Goal: Download file/media

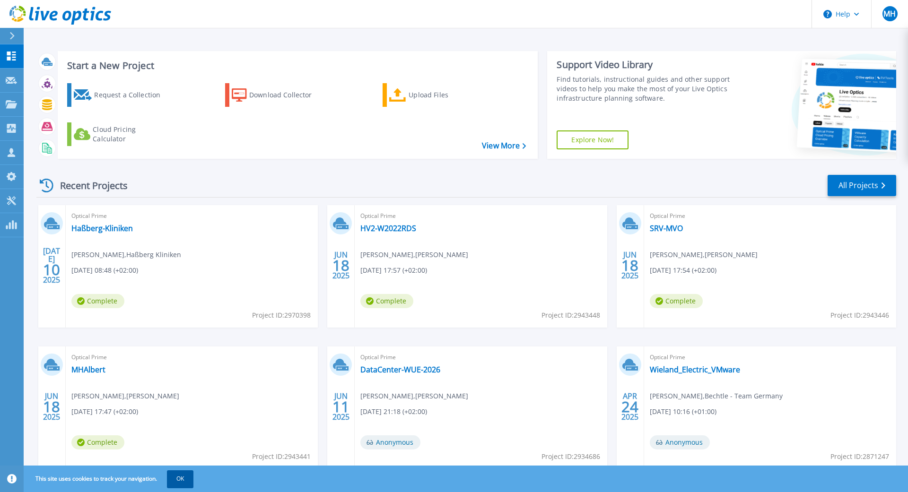
click at [190, 479] on button "OK" at bounding box center [180, 479] width 26 height 17
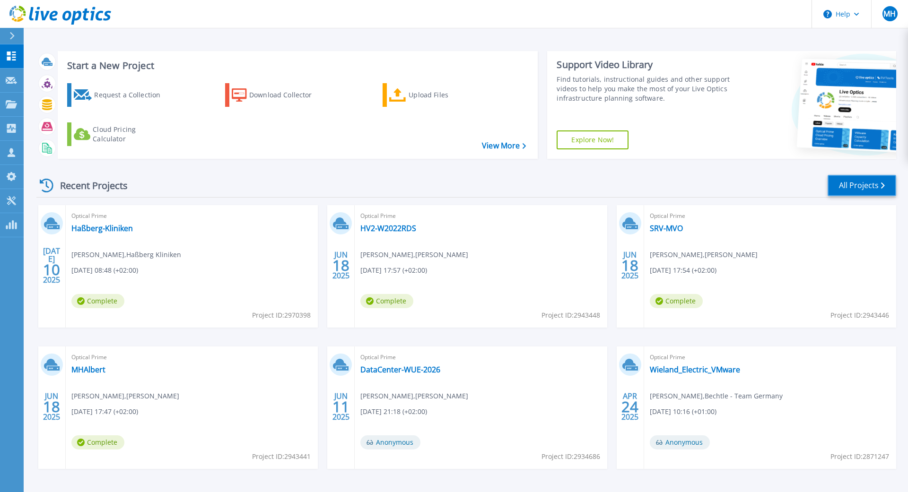
click at [836, 180] on link "All Projects" at bounding box center [862, 185] width 69 height 21
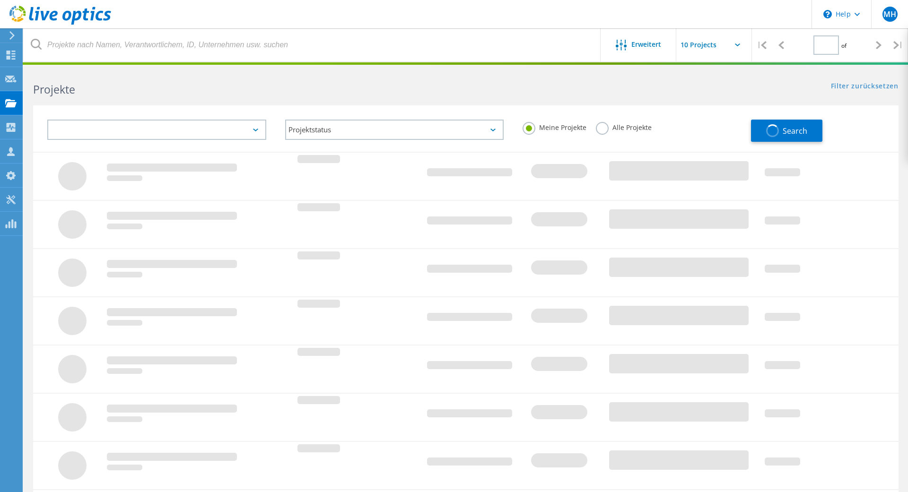
type input "1"
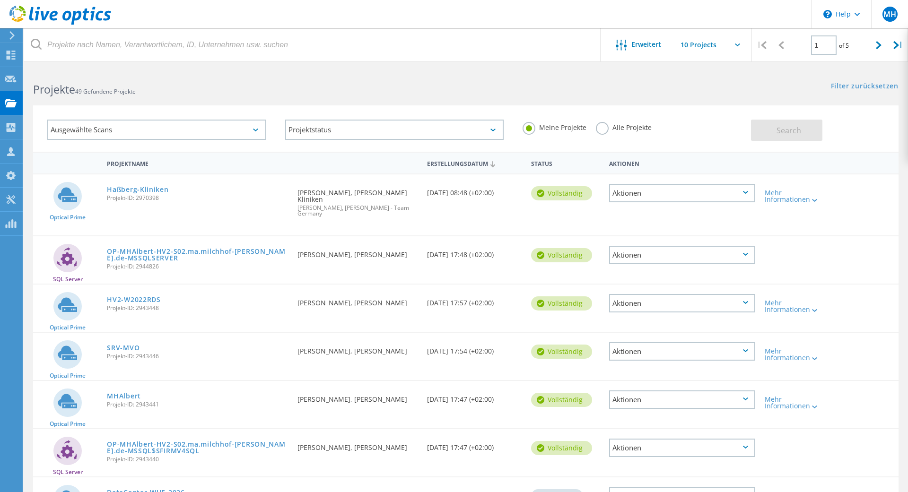
click at [123, 126] on div "Ausgewählte Scans" at bounding box center [156, 130] width 219 height 20
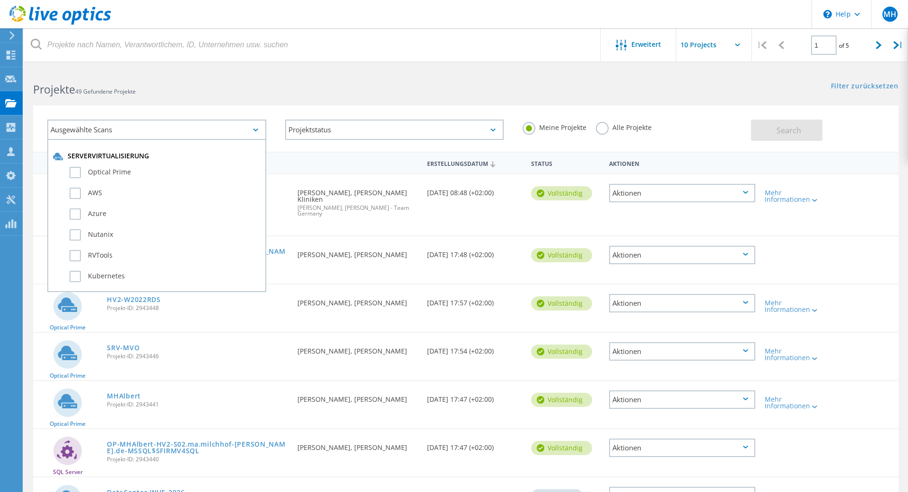
click at [368, 100] on div "Ausgewählte Scans Servervirtualisierung Optical Prime AWS Azure Nutanix RVTools…" at bounding box center [466, 123] width 885 height 58
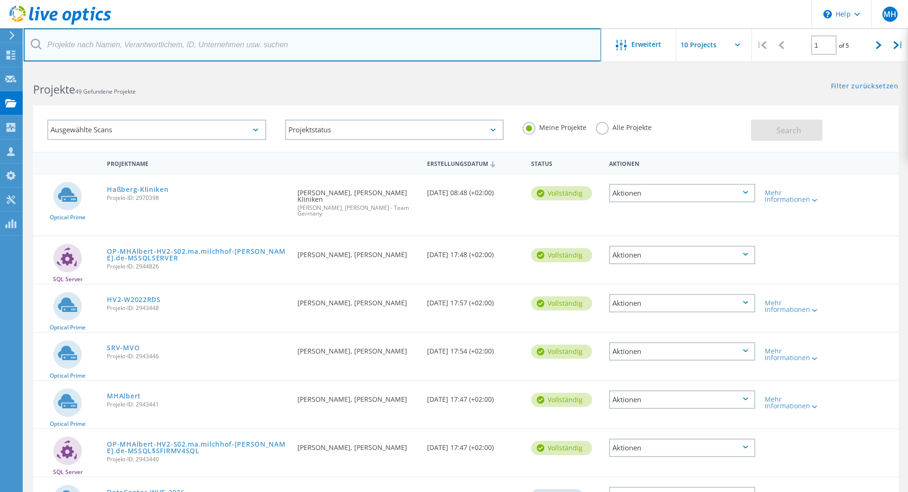
click at [339, 53] on input "text" at bounding box center [313, 44] width 578 height 33
type input "KApp"
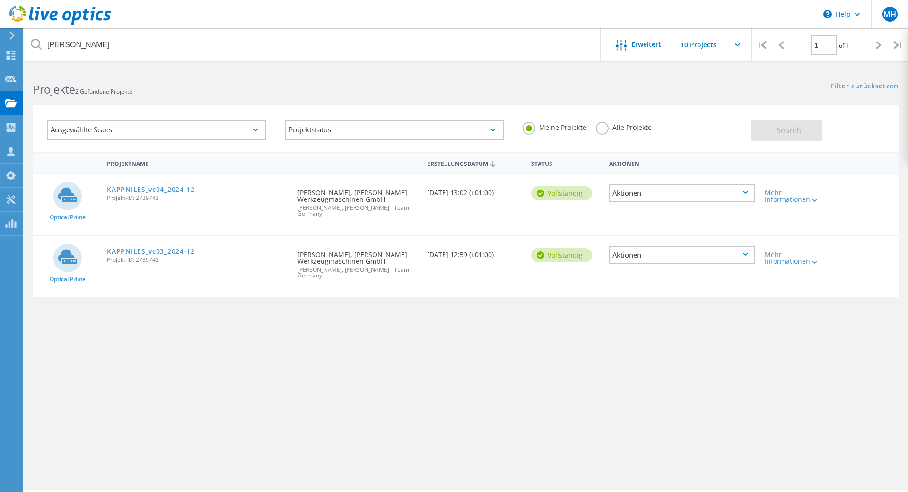
click at [158, 242] on div "KAPPNILES_vc03_2024-12 Projekt-ID: 2739742" at bounding box center [197, 255] width 191 height 36
click at [157, 248] on link "KAPPNILES_vc03_2024-12" at bounding box center [151, 251] width 88 height 7
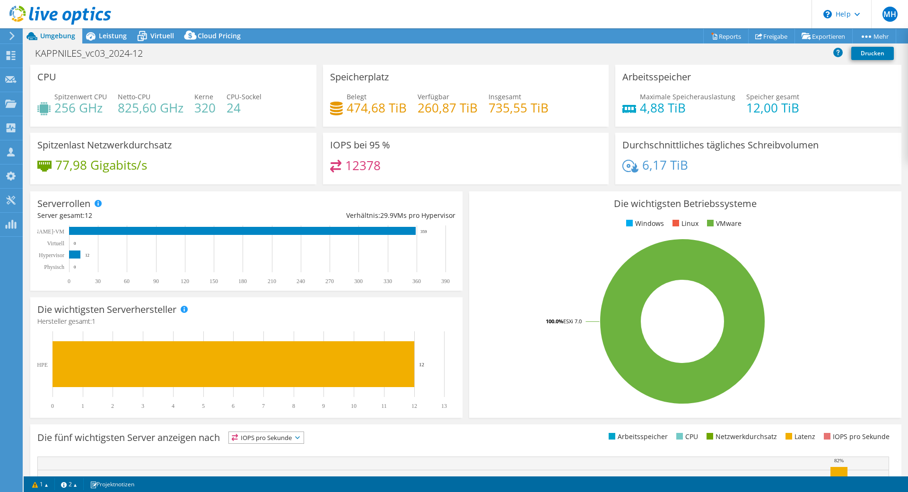
select select "USD"
click at [812, 38] on link "Exportieren" at bounding box center [824, 36] width 58 height 15
click at [758, 62] on div "KAPPNILES_vc03_2024-12 Drucken" at bounding box center [466, 54] width 885 height 20
click at [760, 35] on link "Freigabe" at bounding box center [771, 36] width 47 height 15
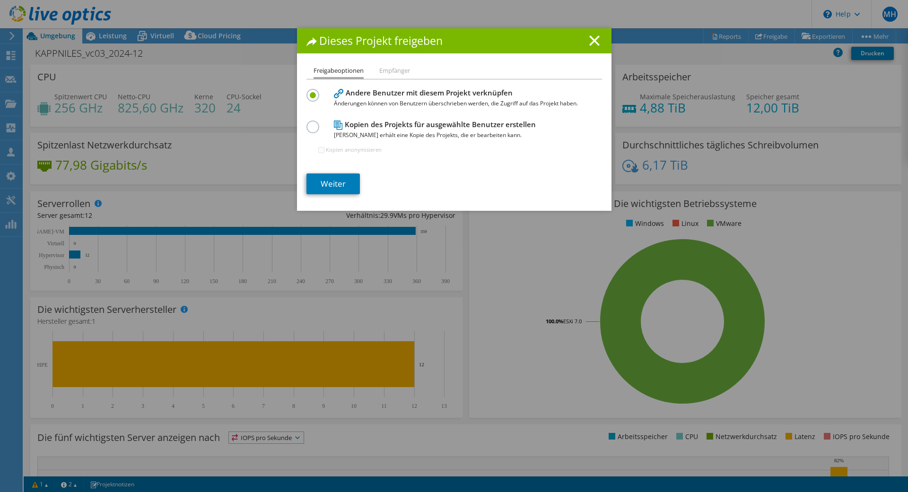
click at [389, 73] on li "Empfänger" at bounding box center [394, 71] width 31 height 12
click at [600, 37] on h1 "Dieses Projekt freigeben" at bounding box center [455, 40] width 296 height 11
click at [596, 42] on line at bounding box center [594, 40] width 9 height 9
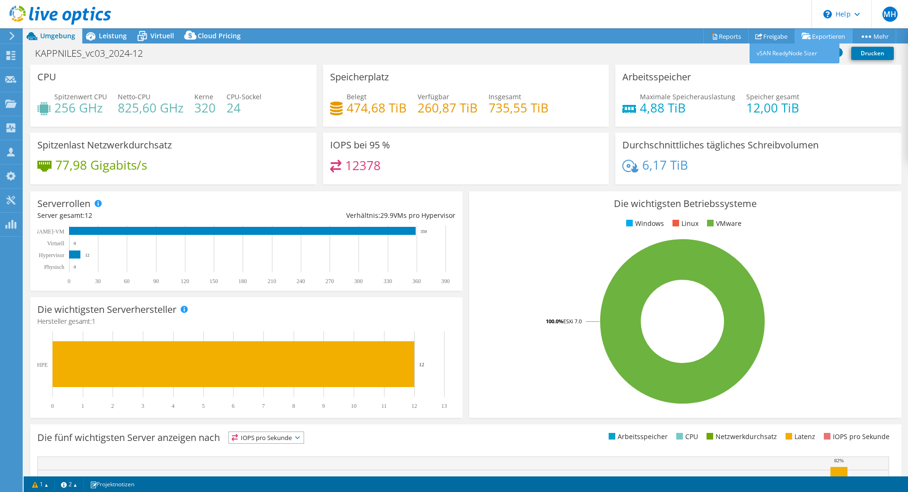
click at [805, 37] on icon at bounding box center [806, 36] width 9 height 7
click at [823, 36] on link "Exportieren" at bounding box center [824, 36] width 58 height 15
click at [713, 39] on link "Reports" at bounding box center [725, 36] width 45 height 15
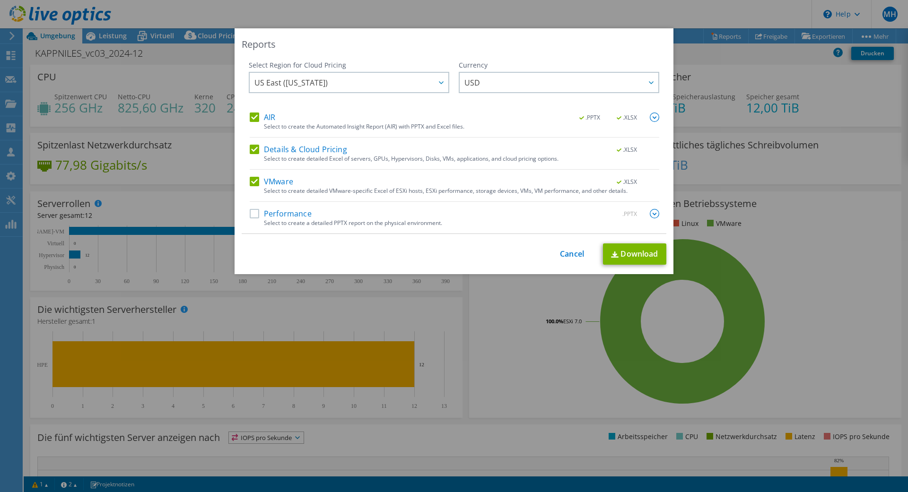
click at [250, 146] on label "Details & Cloud Pricing" at bounding box center [298, 149] width 97 height 9
click at [0, 0] on input "Details & Cloud Pricing" at bounding box center [0, 0] width 0 height 0
click at [637, 251] on link "Download" at bounding box center [634, 254] width 63 height 21
click at [583, 259] on link "Cancel" at bounding box center [572, 254] width 24 height 9
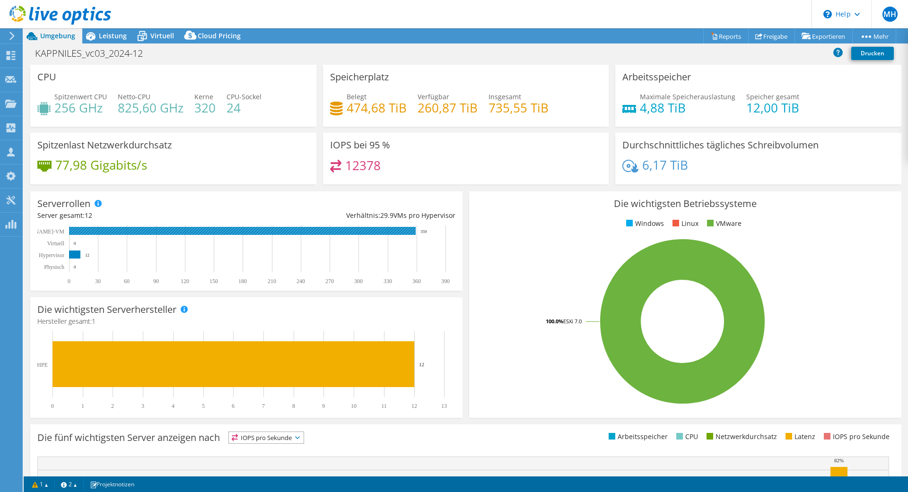
click at [357, 228] on rect at bounding box center [242, 231] width 347 height 8
click at [357, 229] on rect at bounding box center [242, 231] width 347 height 8
click at [99, 35] on span "Leistung" at bounding box center [113, 35] width 28 height 9
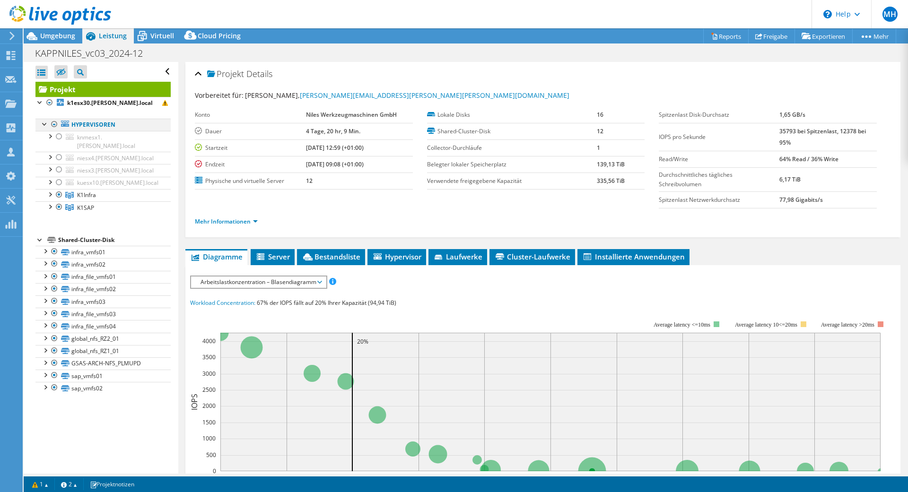
click at [53, 123] on div at bounding box center [54, 124] width 9 height 11
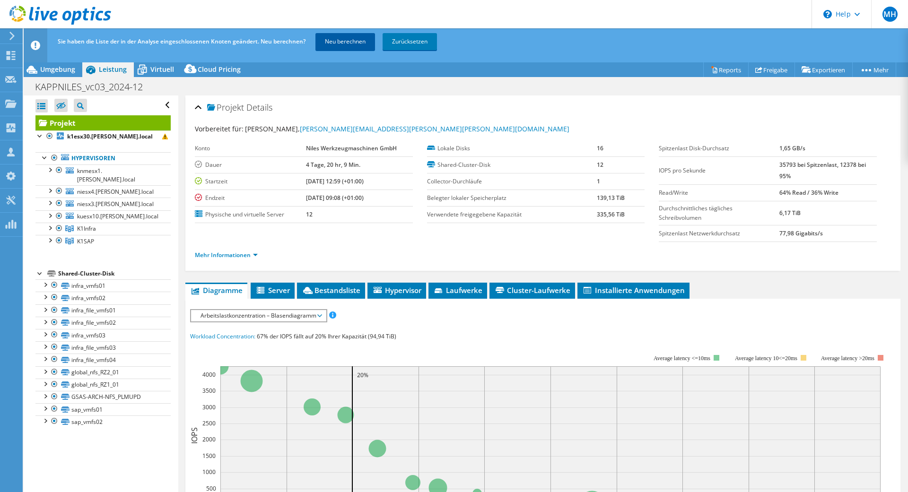
click at [355, 39] on link "Neu berechnen" at bounding box center [346, 41] width 60 height 17
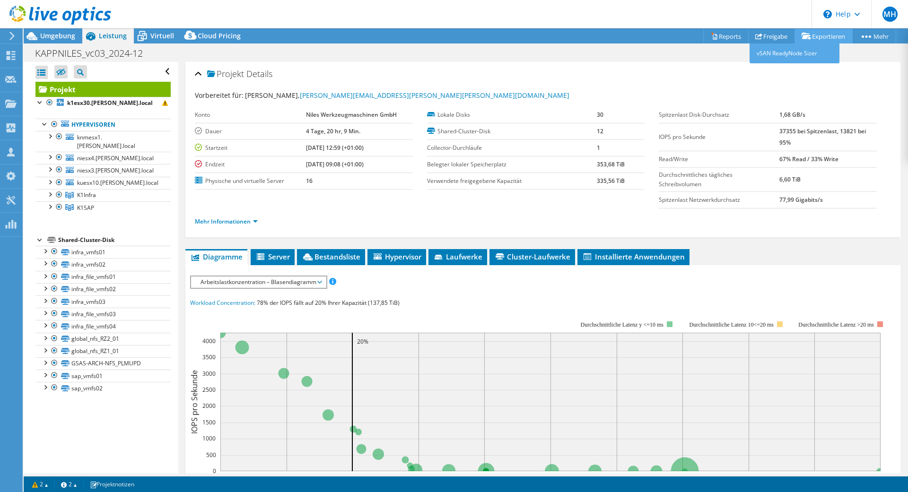
click at [810, 33] on link "Exportieren" at bounding box center [824, 36] width 58 height 15
click at [810, 35] on link "Exportieren" at bounding box center [824, 36] width 58 height 15
click at [722, 36] on link "Reports" at bounding box center [725, 36] width 45 height 15
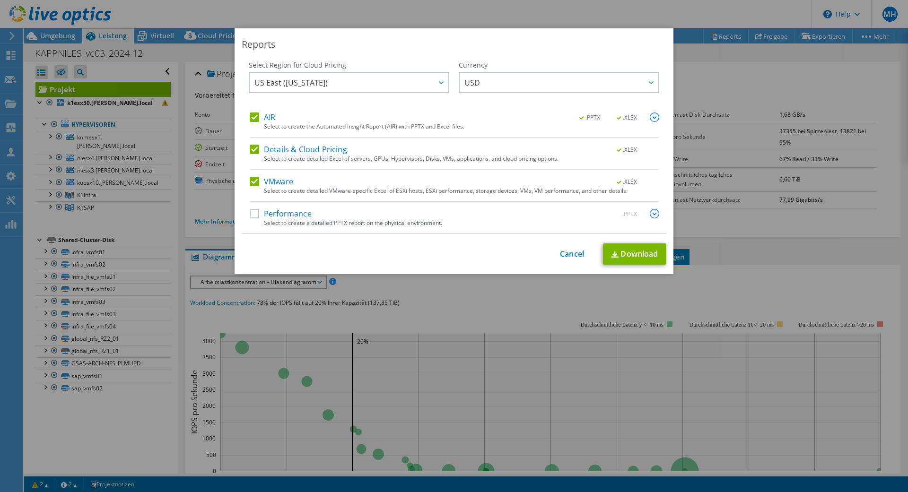
click at [254, 148] on label "Details & Cloud Pricing" at bounding box center [298, 149] width 97 height 9
click at [0, 0] on input "Details & Cloud Pricing" at bounding box center [0, 0] width 0 height 0
click at [624, 255] on link "Download" at bounding box center [634, 254] width 63 height 21
click at [646, 255] on link "Download" at bounding box center [634, 254] width 63 height 21
click at [578, 253] on link "Cancel" at bounding box center [572, 254] width 24 height 9
